Goal: Task Accomplishment & Management: Complete application form

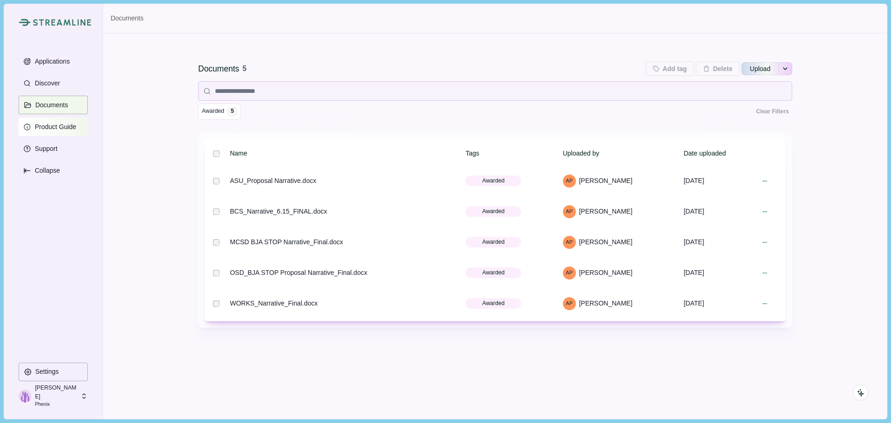
click at [59, 129] on p "Product Guide" at bounding box center [54, 127] width 45 height 8
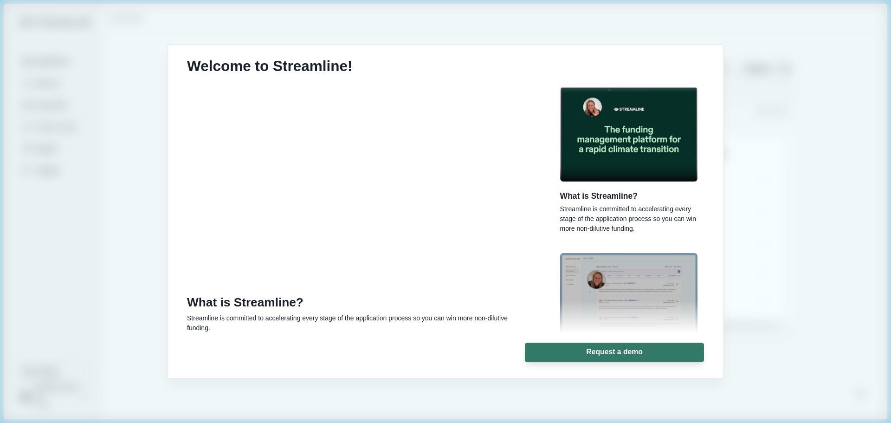
click at [87, 54] on div "Welcome to Streamline! What is Streamline? Streamline is committed to accelerat…" at bounding box center [445, 211] width 891 height 423
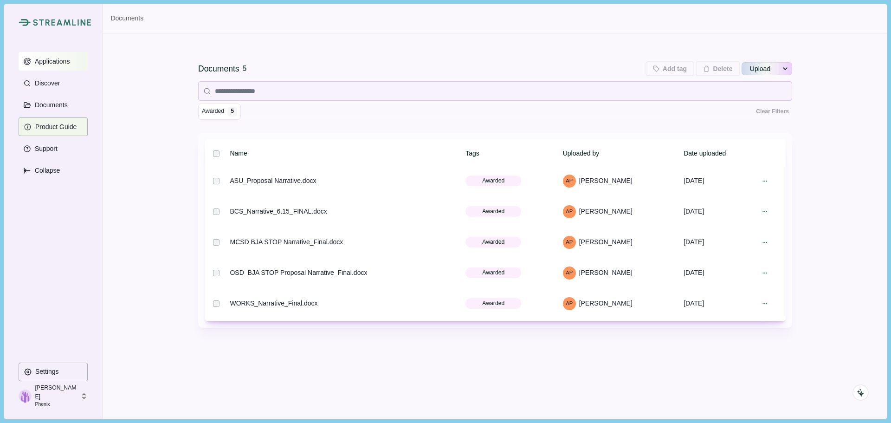
click at [54, 61] on p "Applications" at bounding box center [51, 62] width 39 height 8
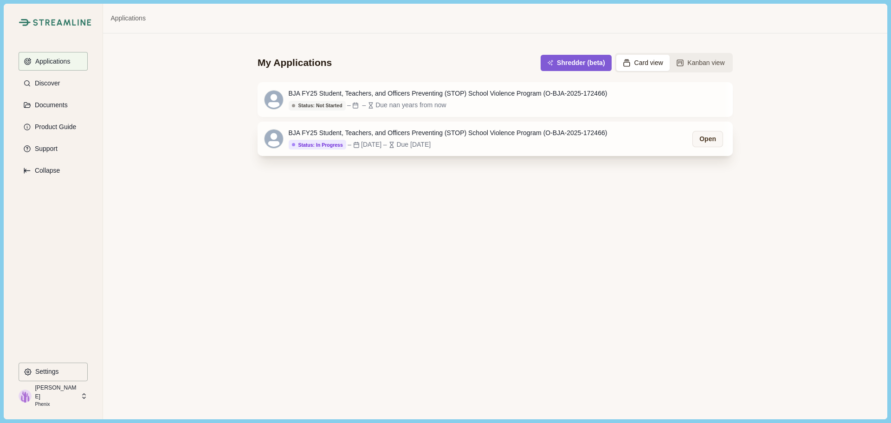
click at [505, 141] on div "Status: In Progress – [DATE] – Due [DATE]" at bounding box center [448, 145] width 319 height 10
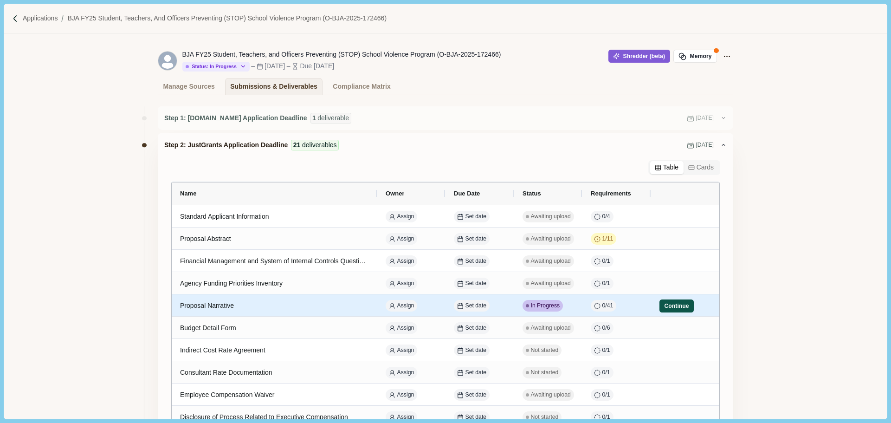
click at [674, 305] on button "Continue" at bounding box center [677, 305] width 34 height 13
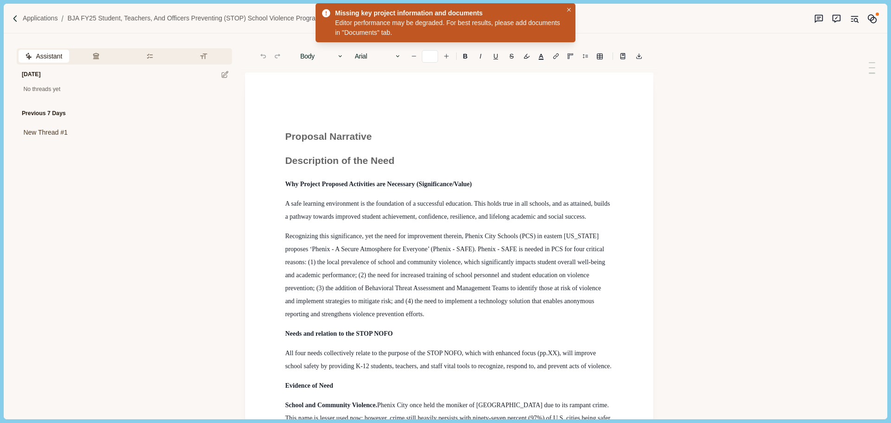
type input "**"
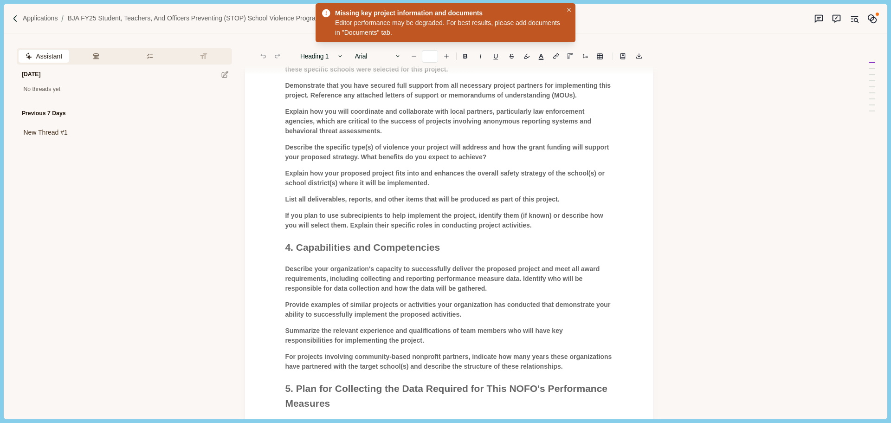
scroll to position [2135, 0]
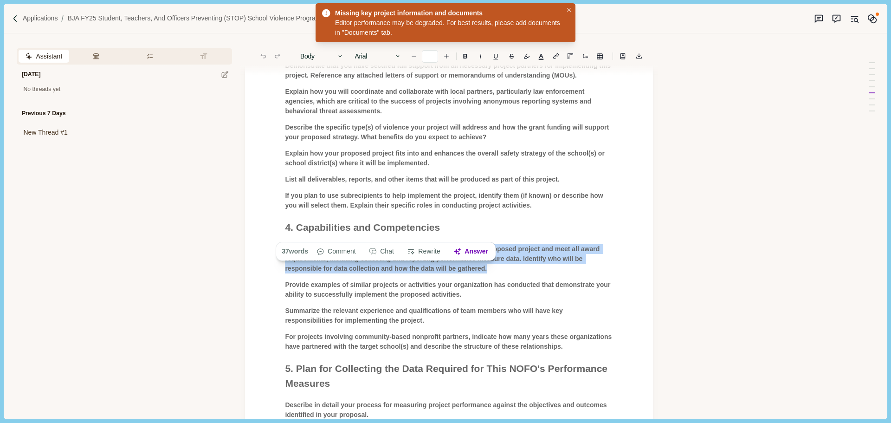
drag, startPoint x: 286, startPoint y: 214, endPoint x: 486, endPoint y: 231, distance: 201.2
click at [486, 244] on p "Describe your organization's capacity to successfully deliver the proposed proj…" at bounding box center [449, 258] width 329 height 29
click at [480, 251] on button "Answer" at bounding box center [471, 251] width 45 height 13
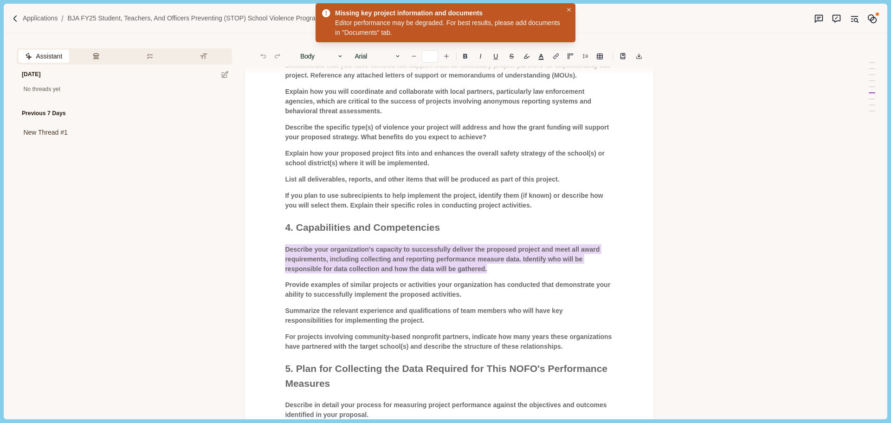
click at [607, 201] on body "Applications BJA FY25 Student, Teachers, and Officers Preventing (STOP) School …" at bounding box center [445, 211] width 891 height 423
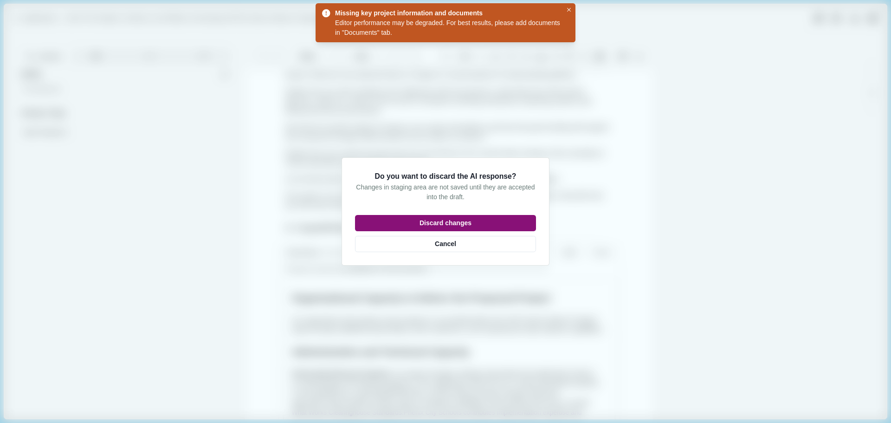
click at [451, 224] on button "Discard changes" at bounding box center [445, 223] width 181 height 16
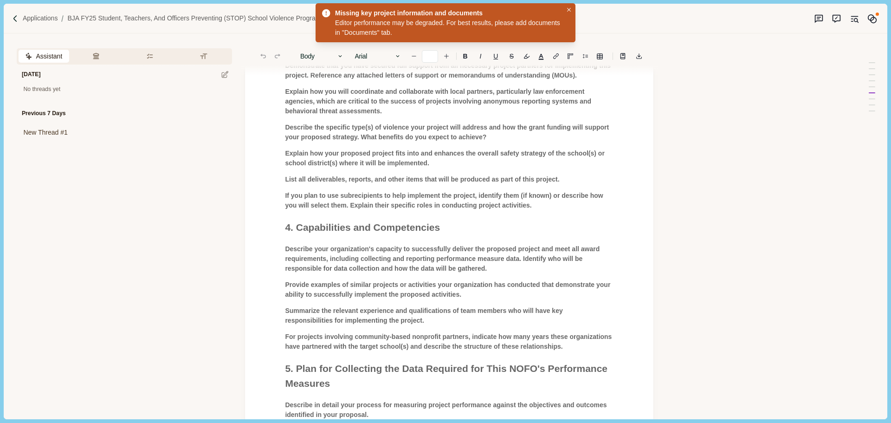
click at [395, 192] on span "If you plan to use subrecipients to help implement the project, identify them (…" at bounding box center [445, 200] width 320 height 17
